Goal: Navigation & Orientation: Find specific page/section

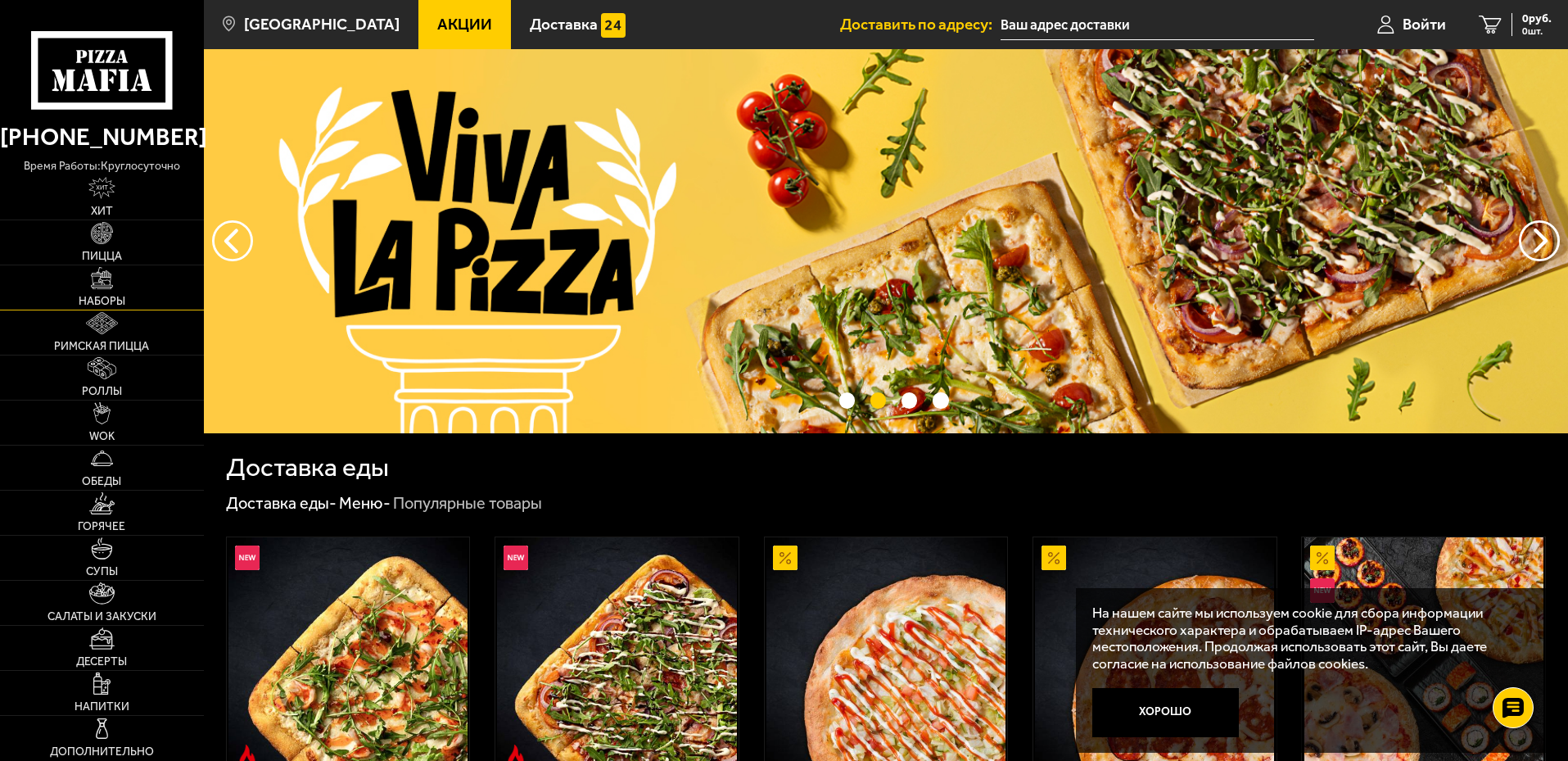
click at [137, 277] on link "Наборы" at bounding box center [101, 287] width 204 height 45
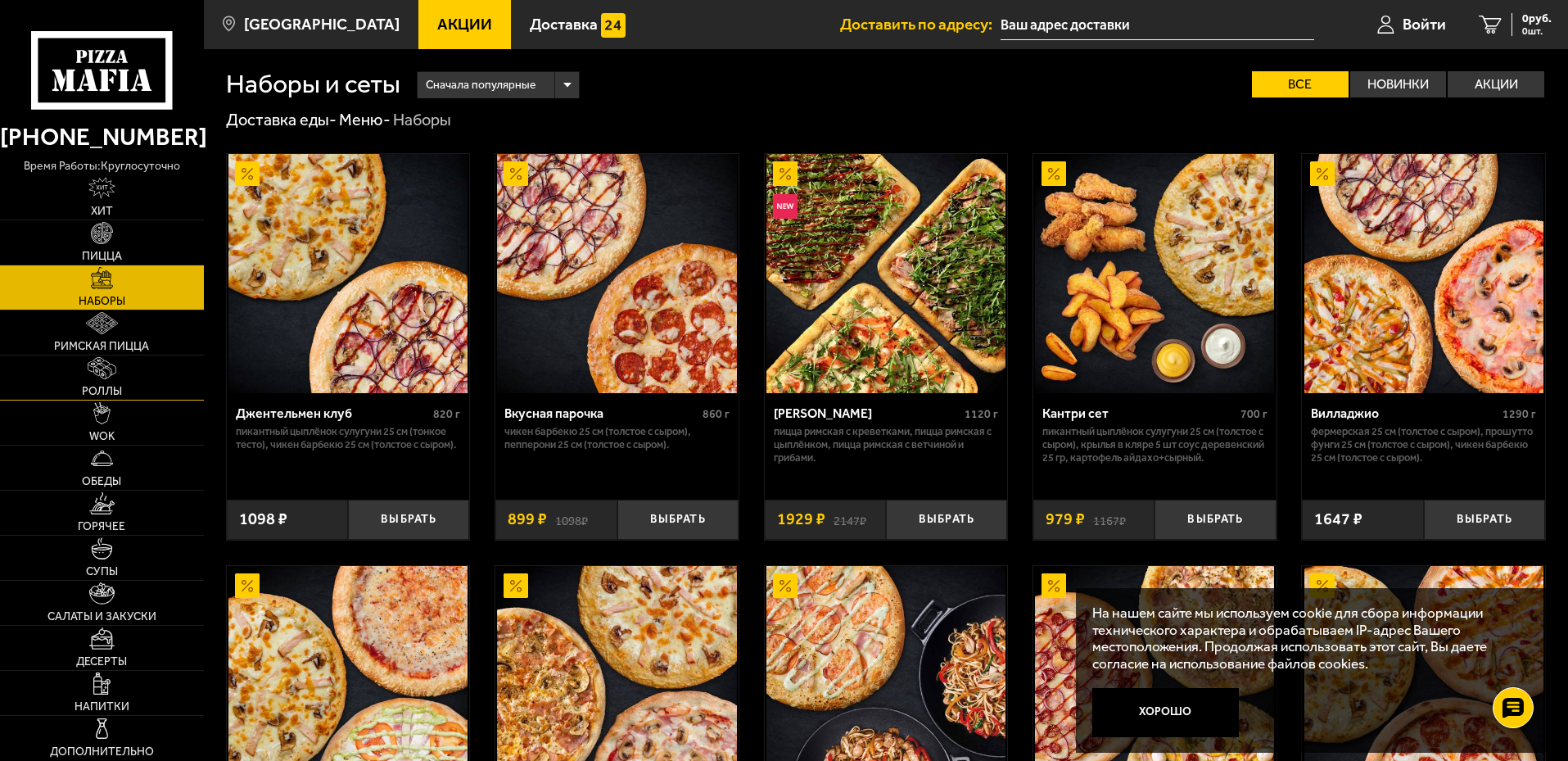
click at [148, 371] on link "Роллы" at bounding box center [101, 378] width 204 height 45
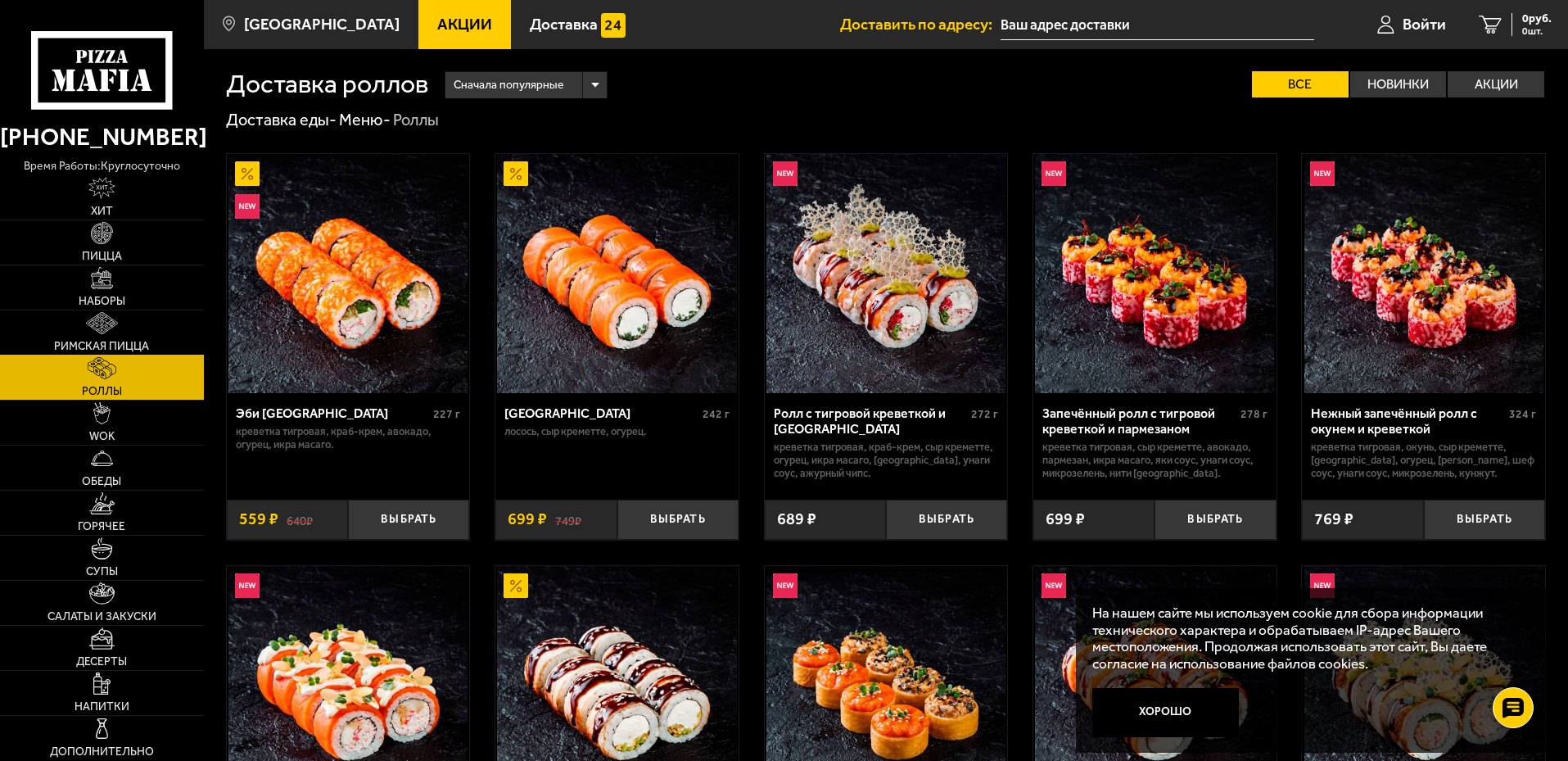
click at [134, 327] on link "Римская пицца" at bounding box center [101, 333] width 204 height 45
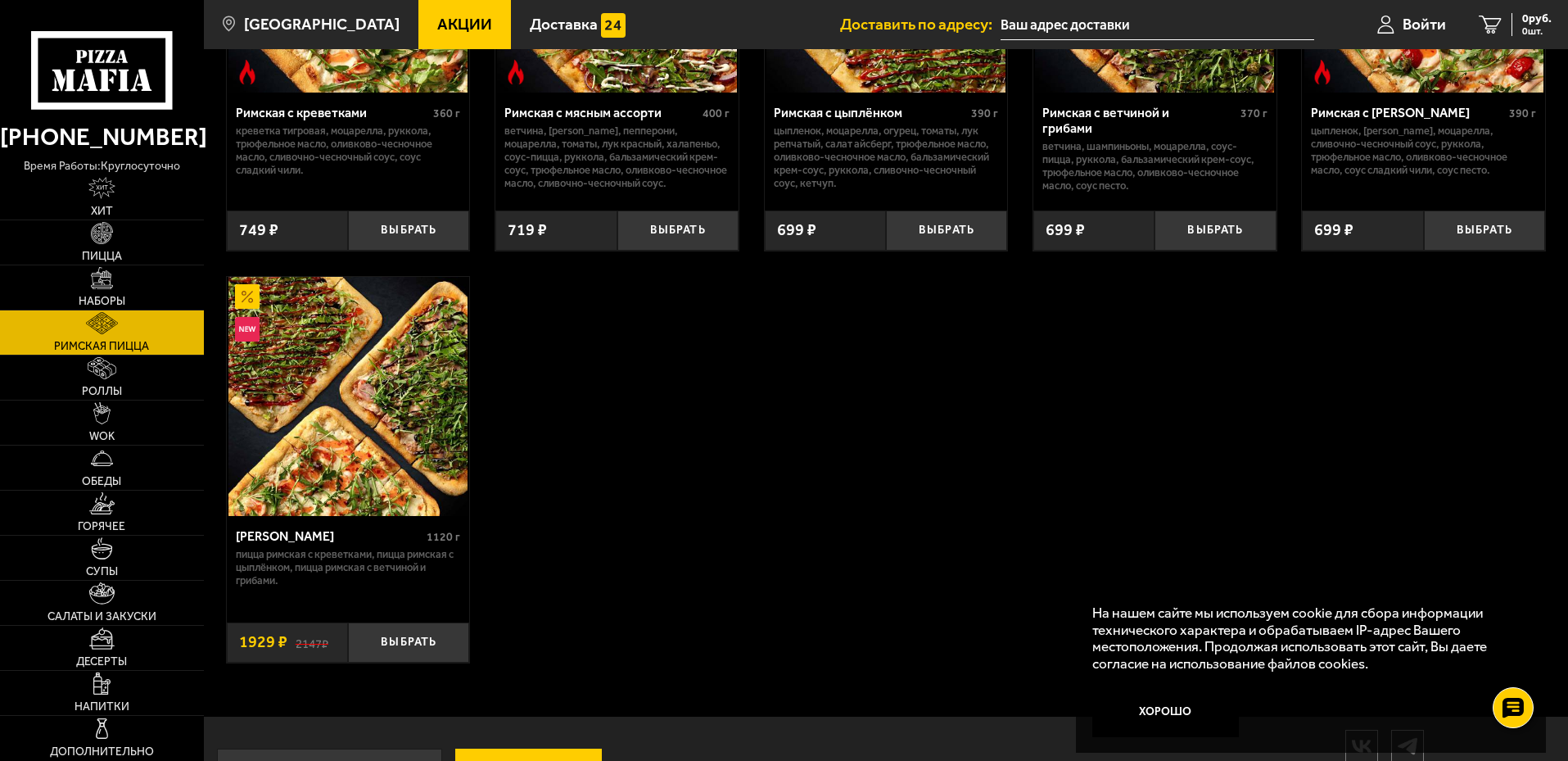
scroll to position [361, 0]
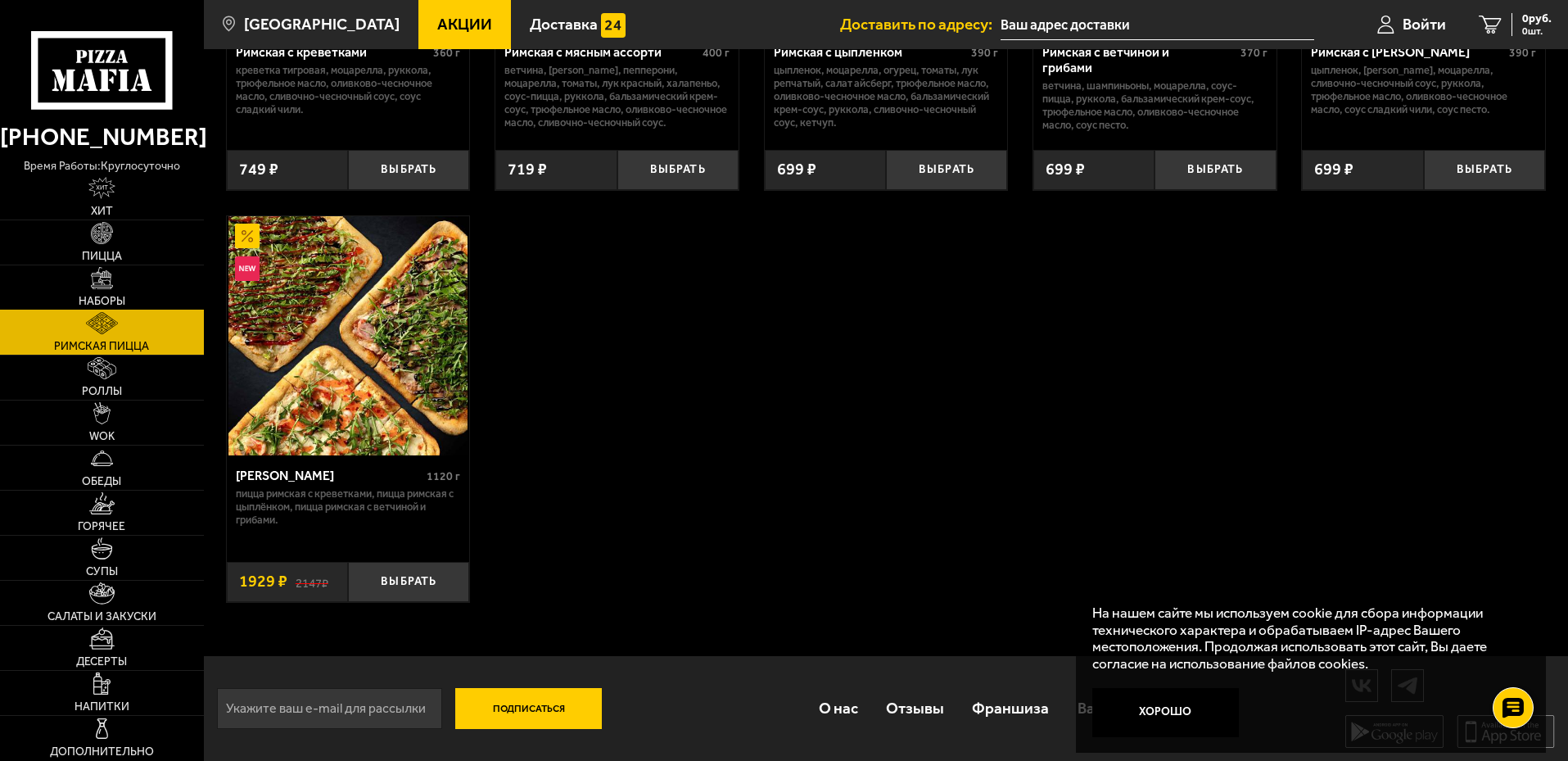
click at [187, 284] on link "Наборы" at bounding box center [101, 287] width 204 height 45
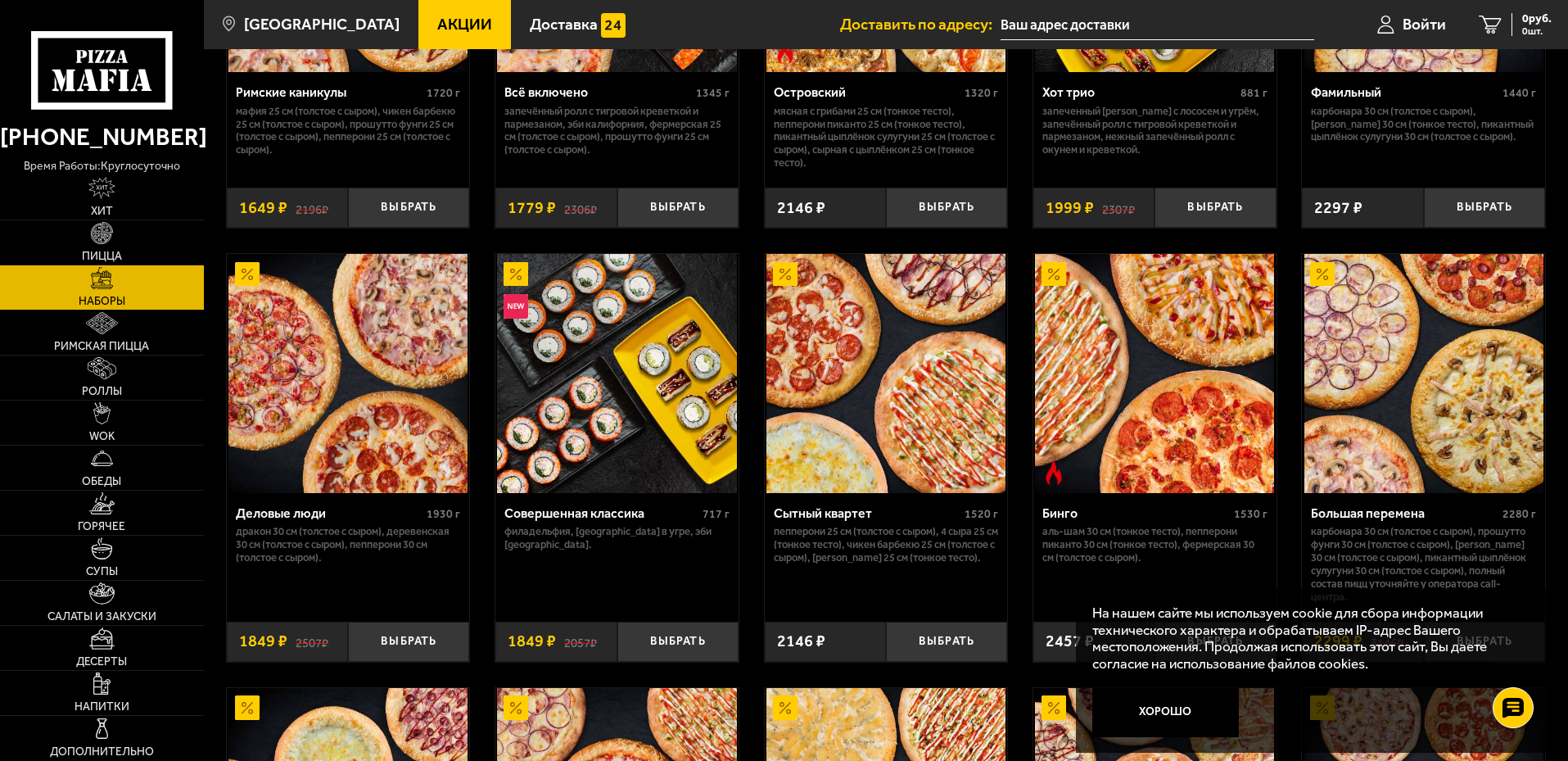
scroll to position [1638, 0]
